Goal: Task Accomplishment & Management: Manage account settings

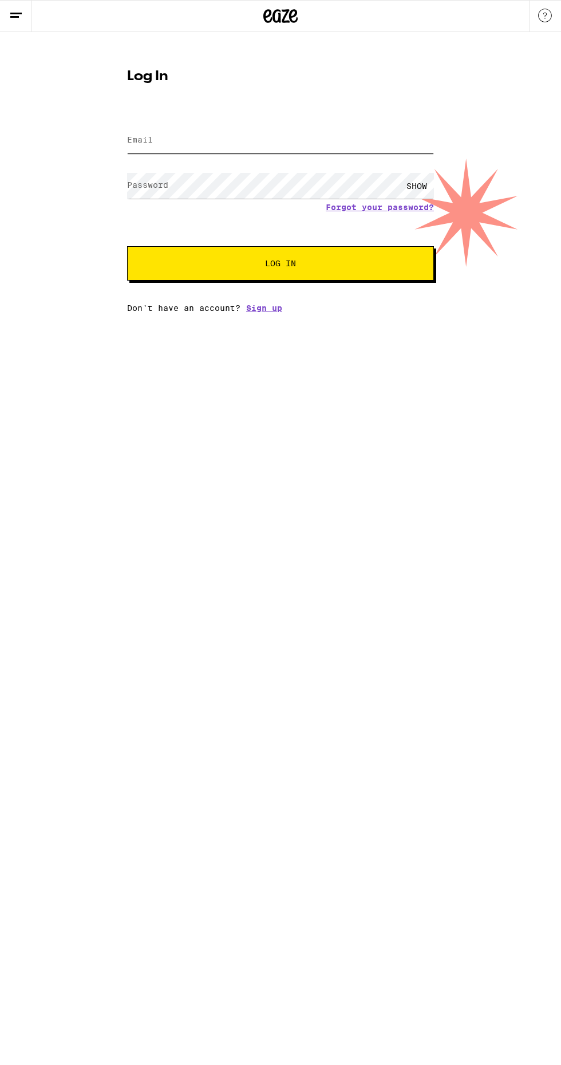
click at [263, 138] on input "Email" at bounding box center [280, 141] width 307 height 26
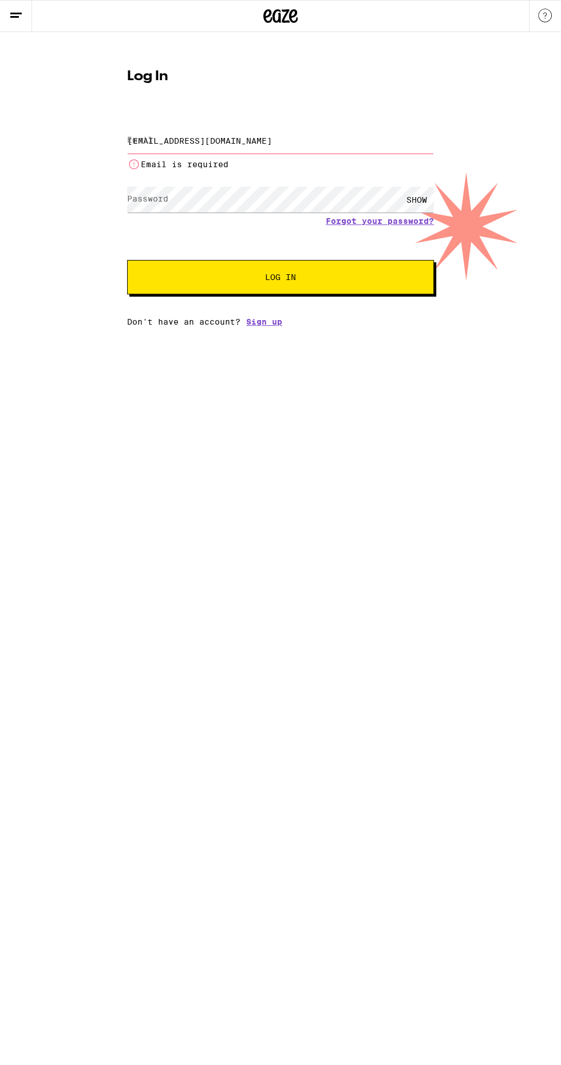
click at [127, 260] on button "Log In" at bounding box center [280, 277] width 307 height 34
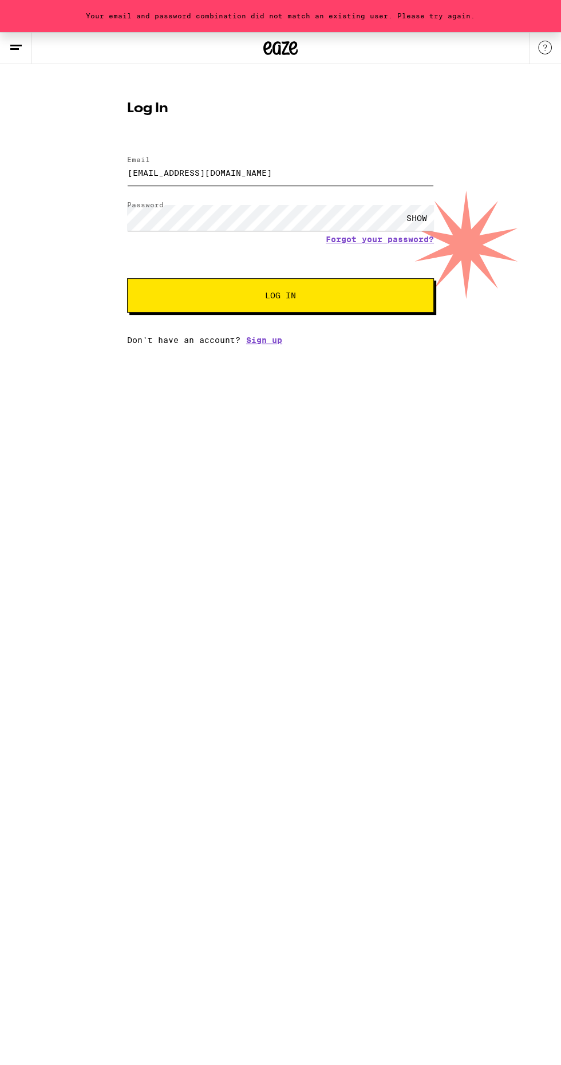
click at [301, 168] on input "[EMAIL_ADDRESS][DOMAIN_NAME]" at bounding box center [280, 173] width 307 height 26
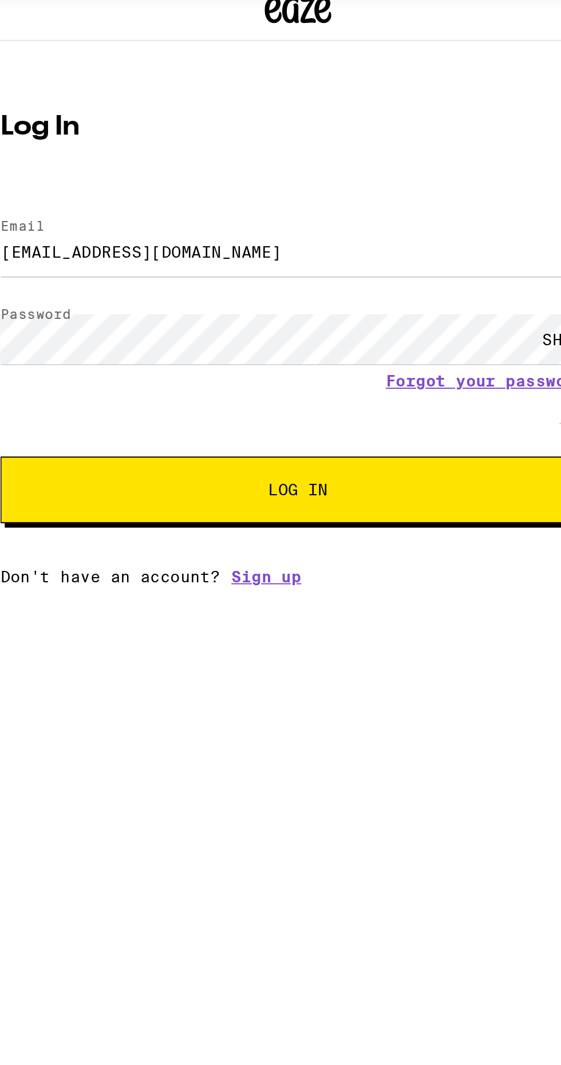
click at [283, 139] on div "Log In Email Email [EMAIL_ADDRESS][DOMAIN_NAME] Password Password SHOW Forgot y…" at bounding box center [281, 219] width 330 height 252
click at [318, 176] on input "[EMAIL_ADDRESS][DOMAIN_NAME]" at bounding box center [280, 173] width 307 height 26
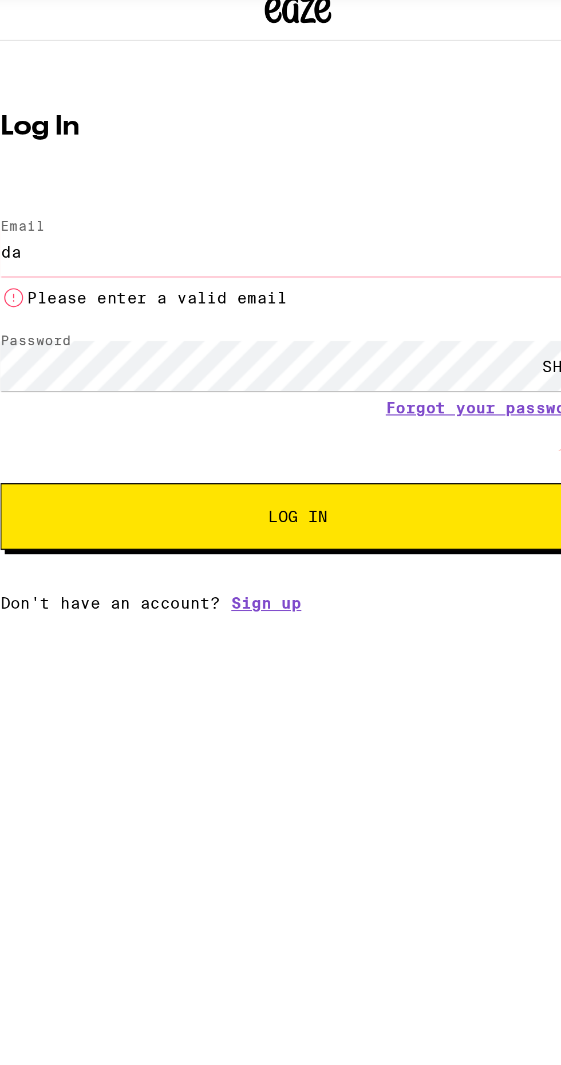
type input "d"
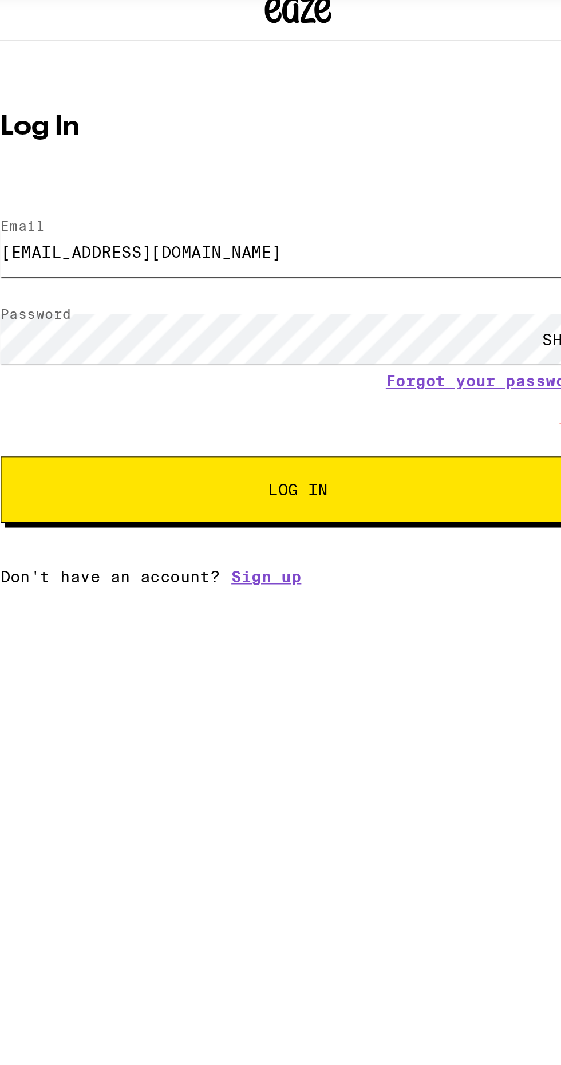
type input "[EMAIL_ADDRESS][DOMAIN_NAME]"
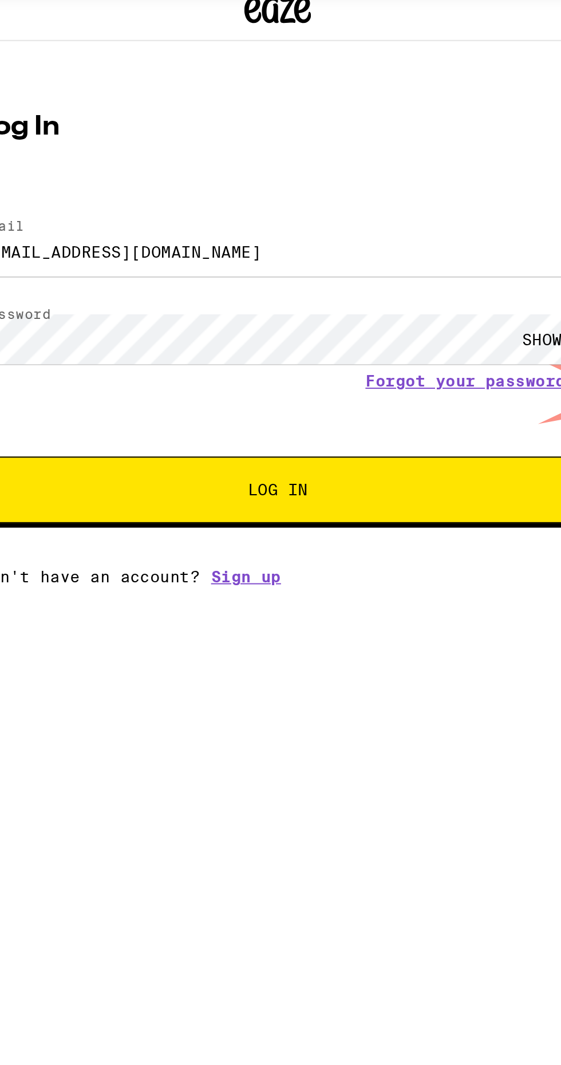
click at [293, 285] on button "Log In" at bounding box center [280, 295] width 307 height 34
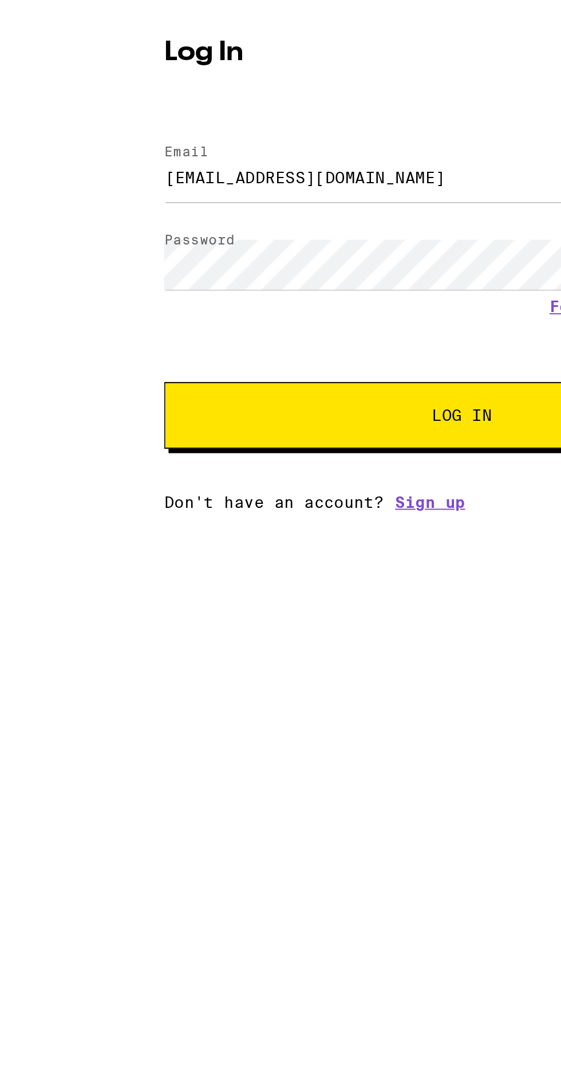
click at [266, 301] on button "Log In" at bounding box center [280, 295] width 307 height 34
click at [265, 297] on span "Log In" at bounding box center [281, 295] width 214 height 8
